Goal: Check status: Check status

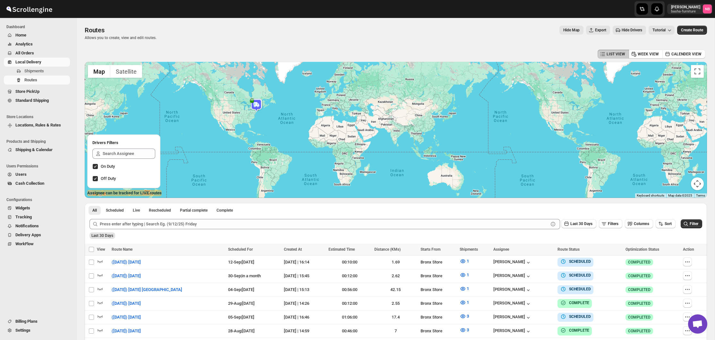
scroll to position [168, 0]
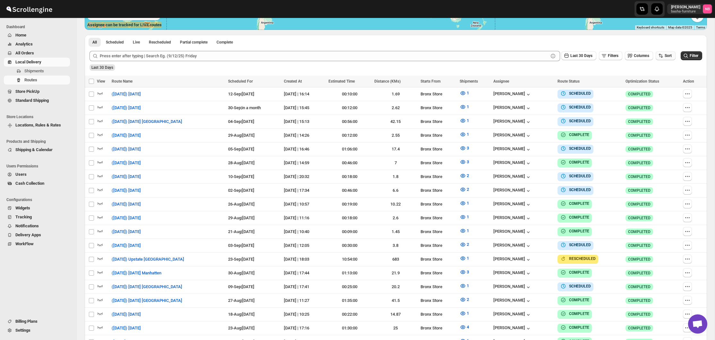
click at [669, 56] on span "Sort" at bounding box center [667, 56] width 7 height 4
click at [662, 91] on div "Due Date" at bounding box center [653, 90] width 17 height 6
click at [585, 61] on div "Last 30 Days Filters Columns Sort" at bounding box center [382, 56] width 586 height 10
click at [582, 55] on span "Last 30 Days" at bounding box center [581, 56] width 22 height 4
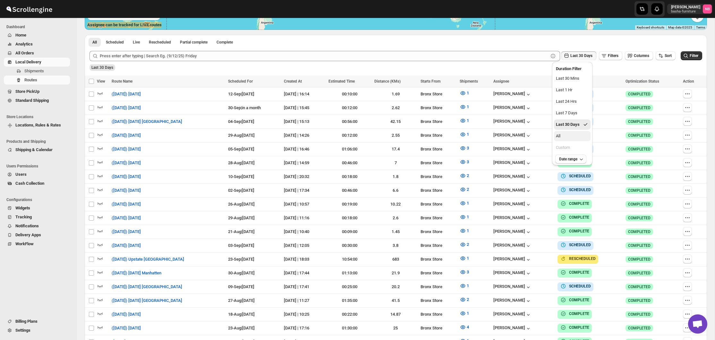
click at [582, 132] on button "All" at bounding box center [572, 136] width 37 height 10
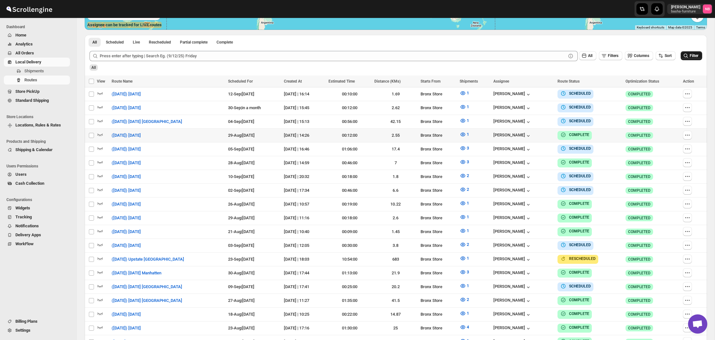
click at [698, 56] on button "Filter" at bounding box center [690, 55] width 21 height 9
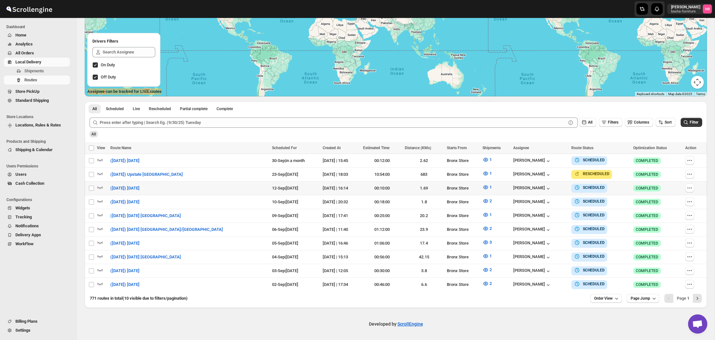
scroll to position [99, 0]
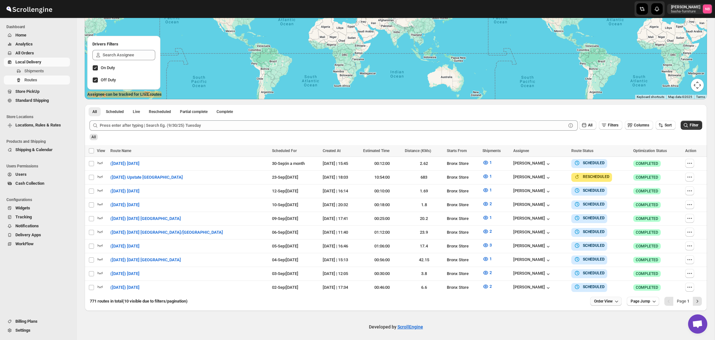
click at [604, 302] on button "Order View" at bounding box center [605, 301] width 31 height 9
click at [594, 253] on div "25 orders" at bounding box center [595, 254] width 17 height 6
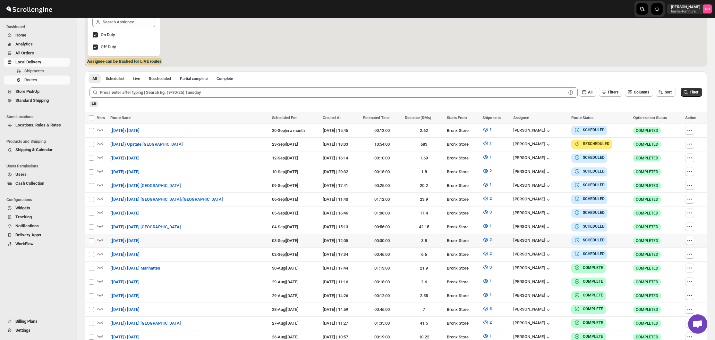
scroll to position [193, 0]
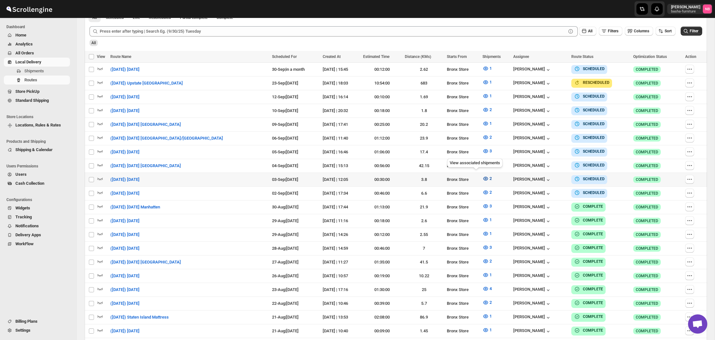
click at [489, 176] on span "2" at bounding box center [490, 178] width 2 height 5
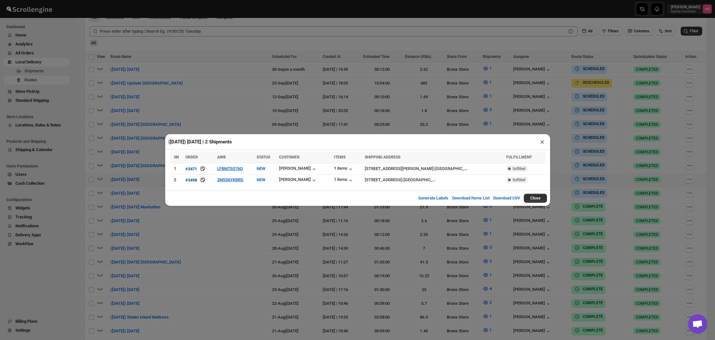
click at [222, 214] on div "([DATE]) [DATE] | 2 Shipments × SN ORDER AWB STATUS CUSTOMER ITEMS SHIPPING ADD…" at bounding box center [357, 170] width 715 height 340
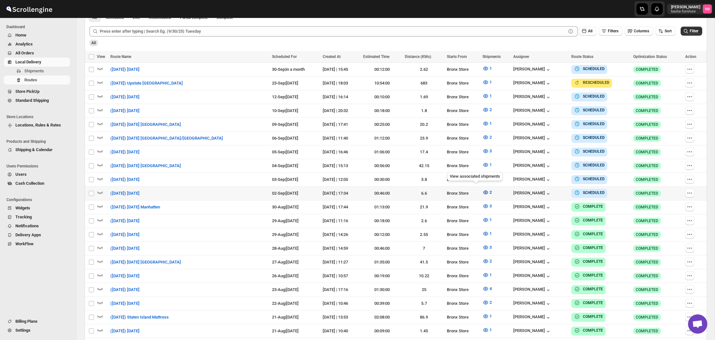
click at [489, 191] on span "2" at bounding box center [490, 192] width 2 height 5
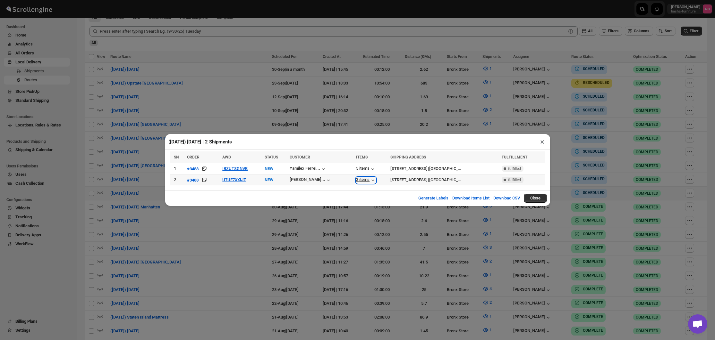
click at [356, 182] on div "2 items" at bounding box center [366, 180] width 20 height 6
click at [356, 171] on div "5 items" at bounding box center [366, 169] width 20 height 6
click at [386, 230] on div "([DATE]) [DATE] | 2 Shipments × SN ORDER AWB STATUS CUSTOMER ITEMS SHIPPING ADD…" at bounding box center [357, 170] width 715 height 340
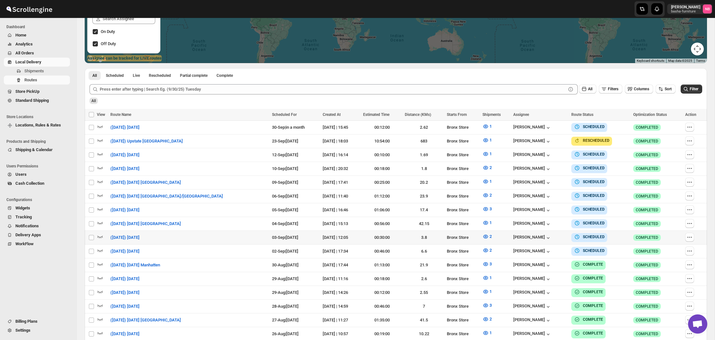
scroll to position [135, 0]
